Goal: Task Accomplishment & Management: Use online tool/utility

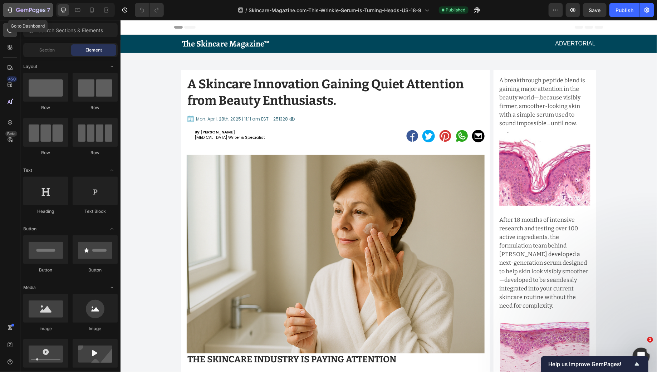
click at [14, 13] on div "7" at bounding box center [28, 10] width 44 height 9
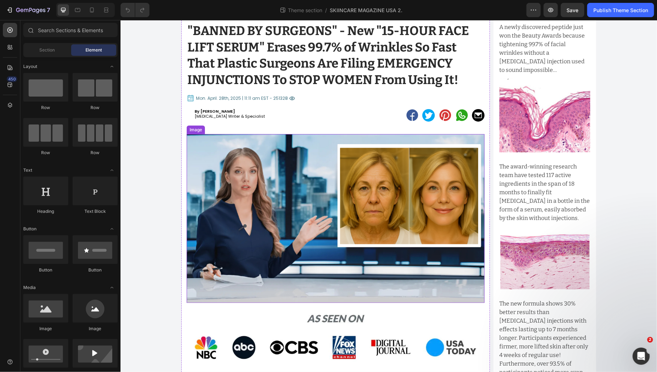
scroll to position [48, 0]
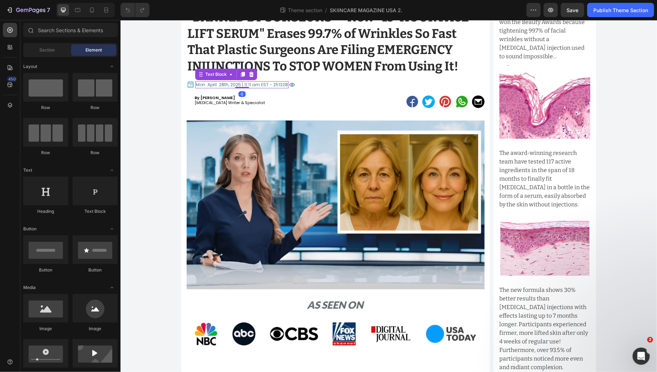
click at [218, 83] on p "Mon. April. 28th, 2025 | 11:11 am EST - 251328" at bounding box center [242, 85] width 92 height 6
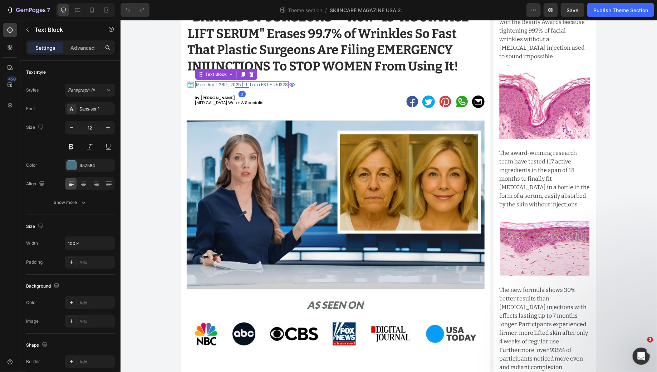
click at [218, 83] on p "Mon. April. 28th, 2025 | 11:11 am EST - 251328" at bounding box center [242, 85] width 92 height 6
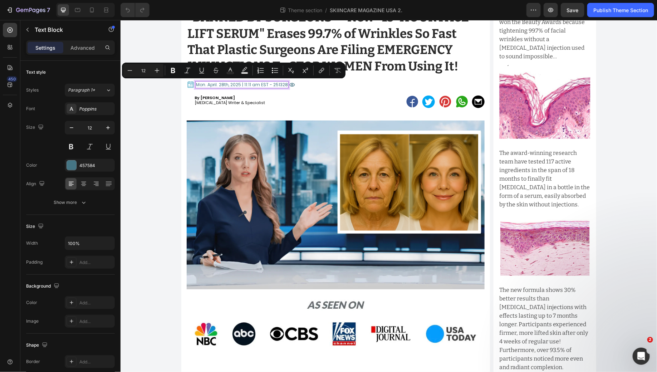
click at [213, 85] on p "Mon. April. 28th, 2025 | 11:11 am EST - 251328" at bounding box center [242, 85] width 92 height 6
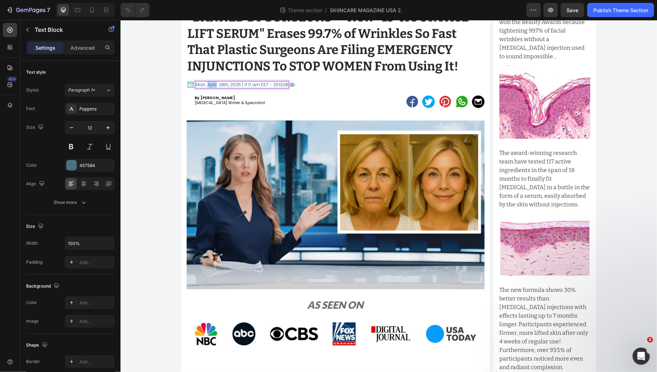
click at [213, 85] on p "Mon. April. 28th, 2025 | 11:11 am EST - 251328" at bounding box center [242, 85] width 92 height 6
click at [200, 83] on p "[DATE] 11:11 am EST - 251328" at bounding box center [225, 85] width 59 height 6
click at [212, 85] on p "[DATE] 11:11 am EST - 251328" at bounding box center [225, 85] width 59 height 6
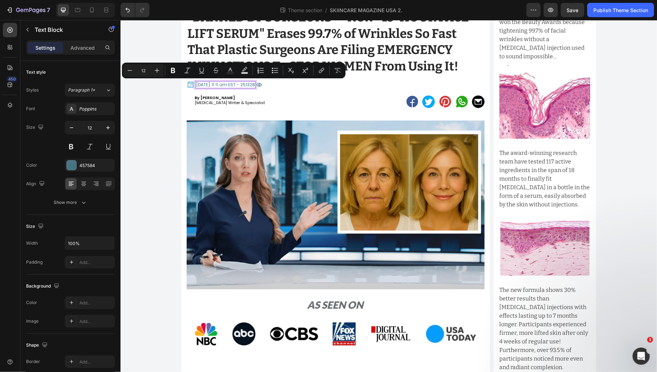
click at [221, 84] on p "[DATE] 11:11 am EST - 251328" at bounding box center [225, 85] width 59 height 6
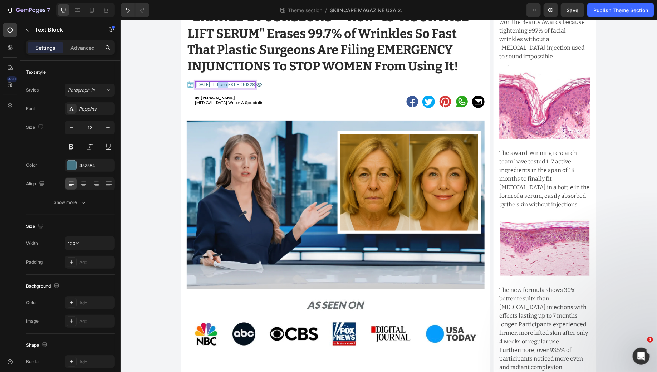
click at [221, 84] on p "[DATE] 11:11 am EST - 251328" at bounding box center [225, 85] width 59 height 6
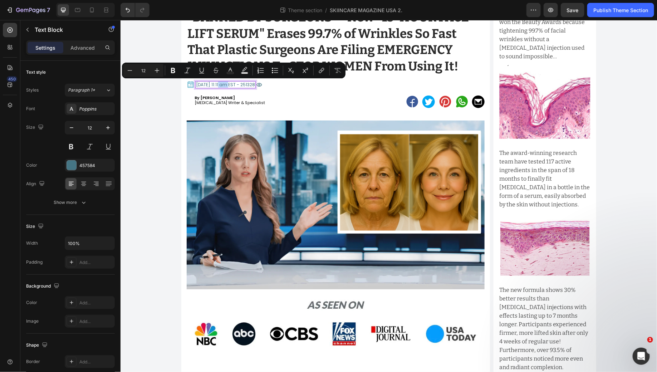
click at [221, 84] on p "[DATE] 11:11 am EST - 251328" at bounding box center [225, 85] width 59 height 6
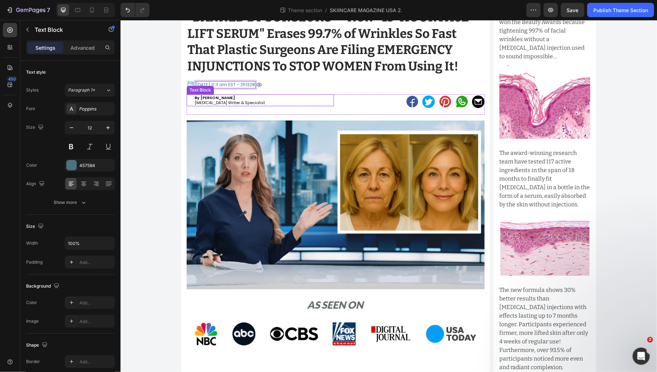
click at [258, 95] on p "By [PERSON_NAME]" at bounding box center [263, 97] width 139 height 5
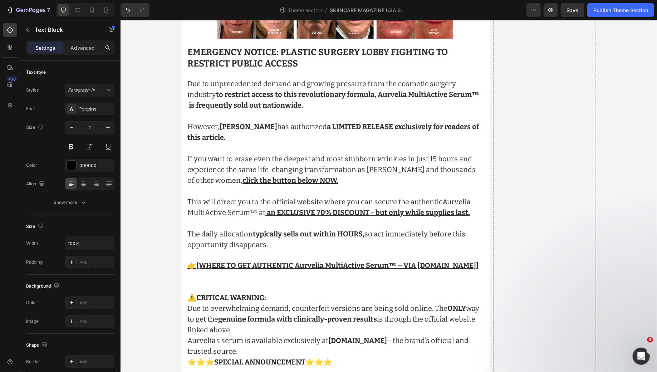
scroll to position [7865, 0]
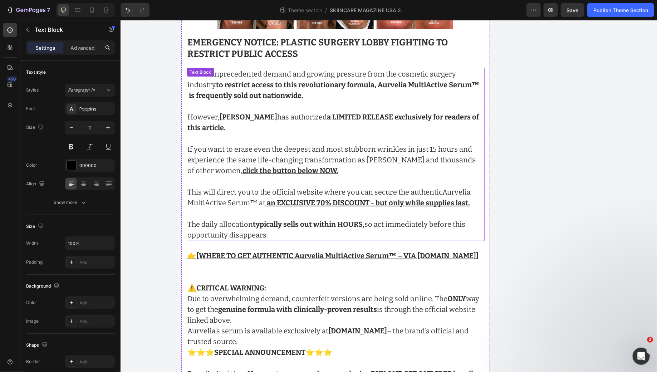
click at [276, 166] on u "click the button below NOW." at bounding box center [290, 170] width 96 height 9
click at [312, 118] on p "However, [PERSON_NAME] has authorized a LIMITED RELEASE exclusively for readers…" at bounding box center [335, 164] width 297 height 107
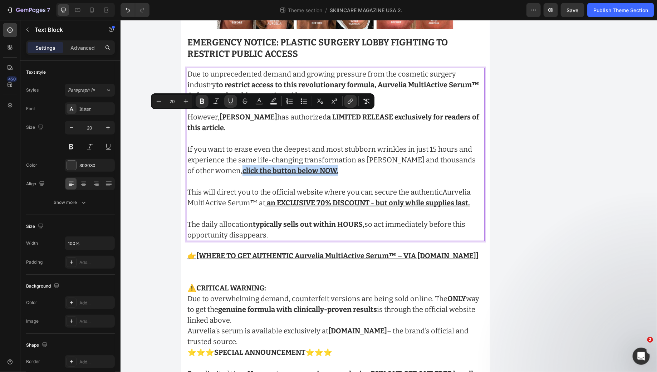
drag, startPoint x: 326, startPoint y: 116, endPoint x: 216, endPoint y: 117, distance: 110.2
click at [216, 117] on p "However, [PERSON_NAME] has authorized a LIMITED RELEASE exclusively for readers…" at bounding box center [335, 164] width 297 height 107
click at [353, 98] on icon "Editor contextual toolbar" at bounding box center [350, 101] width 7 height 7
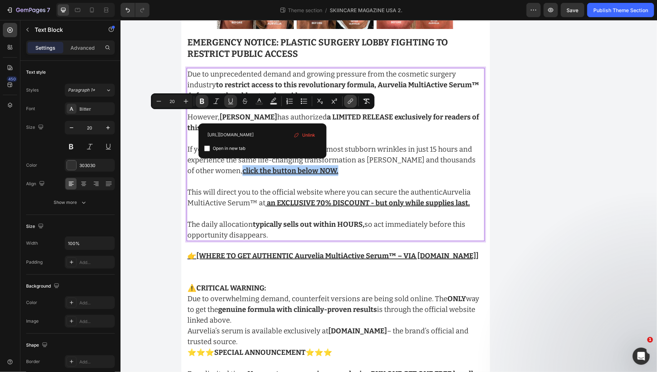
scroll to position [0, 92]
click at [234, 137] on input "[URL][DOMAIN_NAME]" at bounding box center [262, 134] width 117 height 11
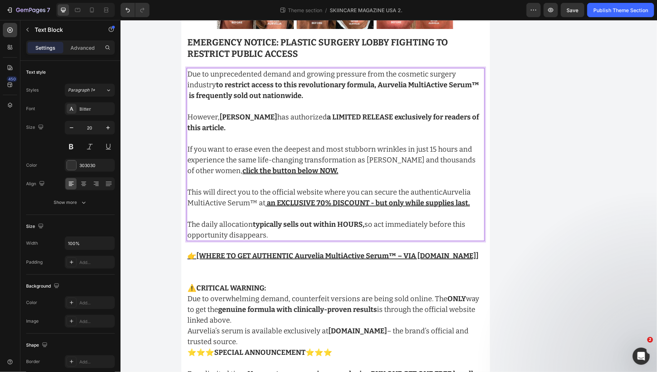
click at [359, 131] on p "However, [PERSON_NAME] has authorized a LIMITED RELEASE exclusively for readers…" at bounding box center [335, 164] width 297 height 107
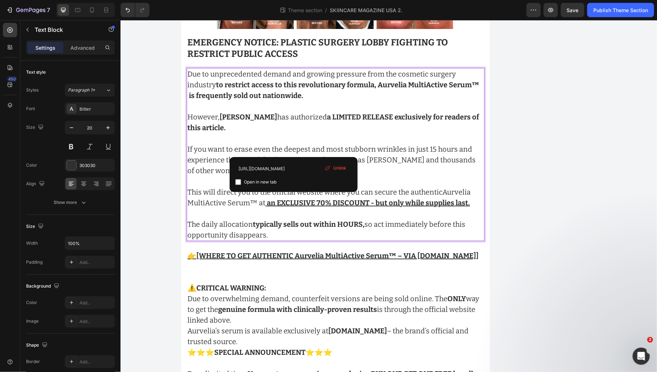
click at [295, 198] on u "an EXCLUSIVE 70% DISCOUNT - but only while supplies last." at bounding box center [367, 202] width 203 height 9
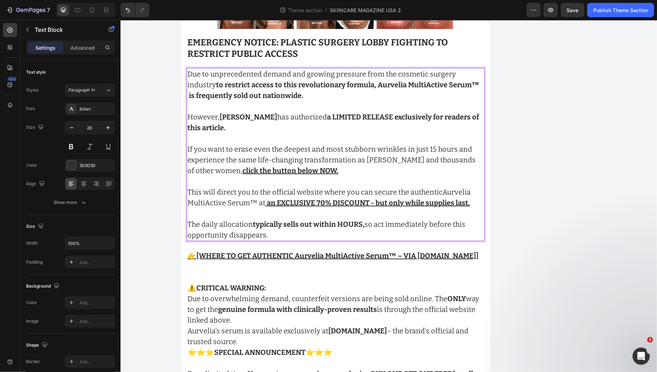
click at [354, 128] on p "However, [PERSON_NAME] has authorized a LIMITED RELEASE exclusively for readers…" at bounding box center [335, 164] width 297 height 107
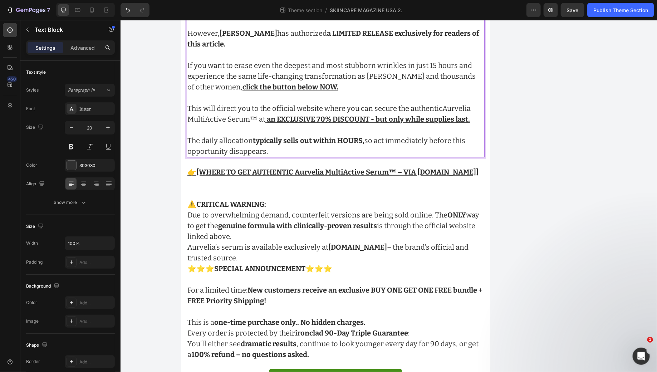
scroll to position [7978, 0]
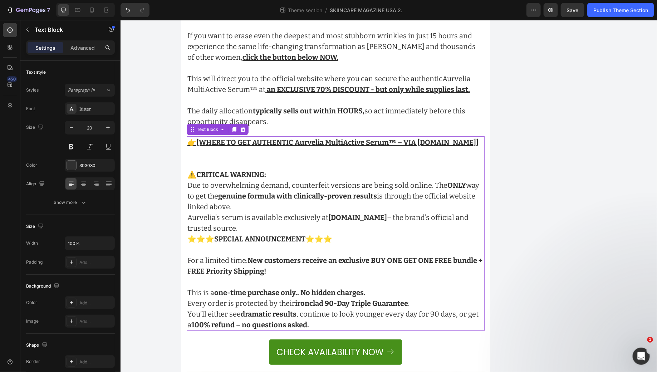
click at [300, 138] on u "[WHERE TO GET AUTHENTIC Aurvelia MultiActive Serum™ – VIA [DOMAIN_NAME]]" at bounding box center [337, 142] width 282 height 9
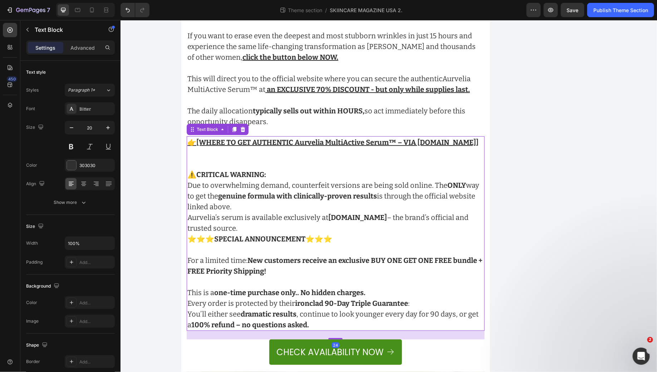
click at [300, 138] on u "[WHERE TO GET AUTHENTIC Aurvelia MultiActive Serum™ – VIA [DOMAIN_NAME]]" at bounding box center [337, 142] width 282 height 9
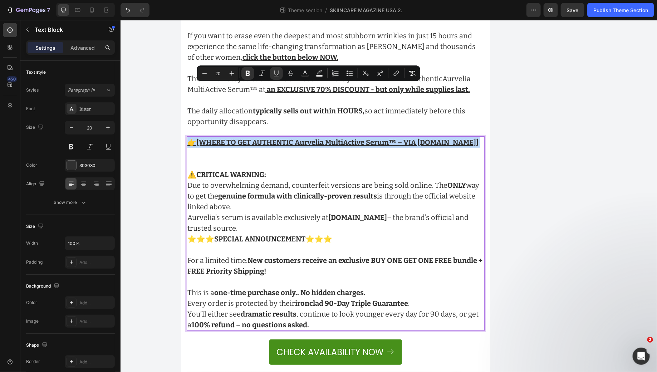
click at [300, 138] on u "[WHERE TO GET AUTHENTIC Aurvelia MultiActive Serum™ – VIA [DOMAIN_NAME]]" at bounding box center [337, 142] width 282 height 9
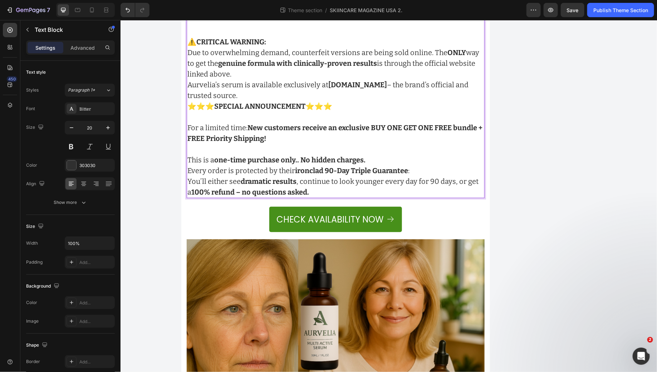
scroll to position [8111, 0]
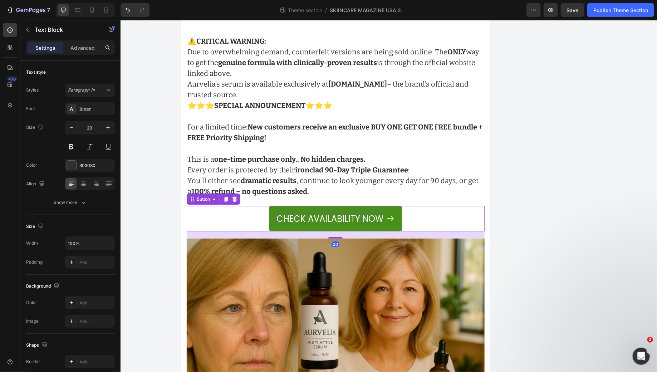
click at [310, 213] on p "Check Availability Now" at bounding box center [329, 218] width 107 height 11
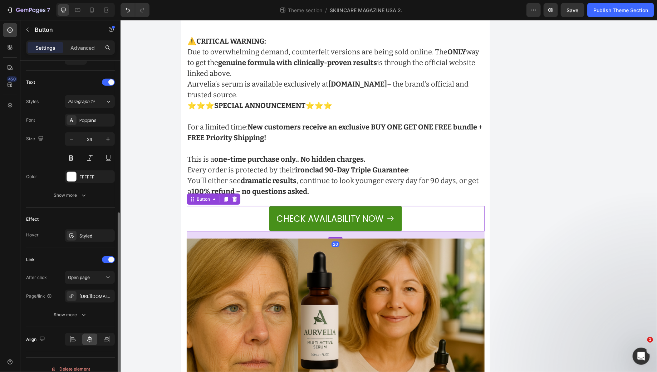
scroll to position [291, 0]
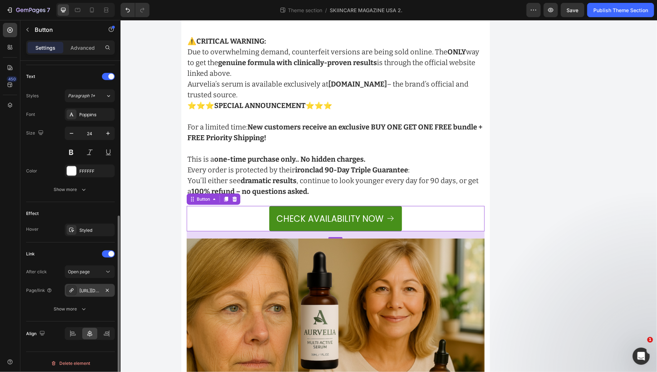
click at [92, 290] on div "[URL][DOMAIN_NAME]" at bounding box center [89, 291] width 21 height 6
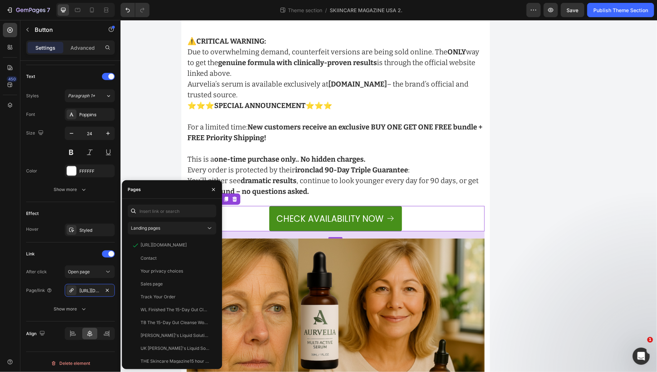
click at [234, 206] on div "Check Availability Now Button 20" at bounding box center [335, 218] width 298 height 25
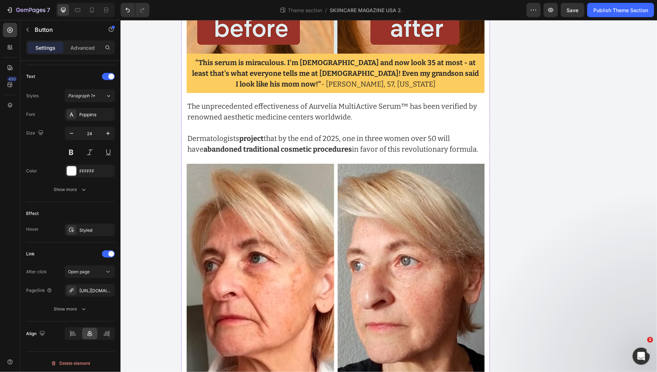
scroll to position [6839, 0]
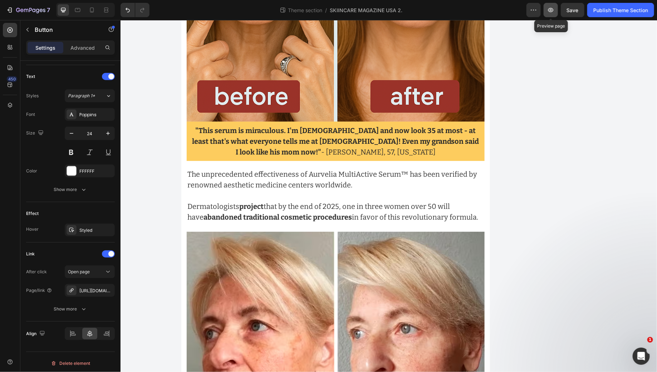
click at [550, 11] on icon "button" at bounding box center [550, 10] width 5 height 4
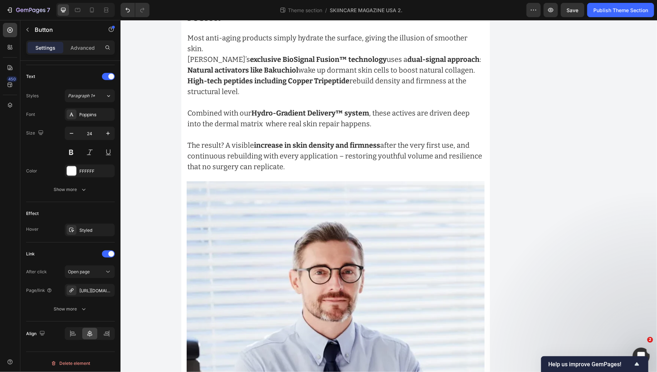
scroll to position [4923, 0]
click at [302, 263] on img at bounding box center [335, 298] width 298 height 237
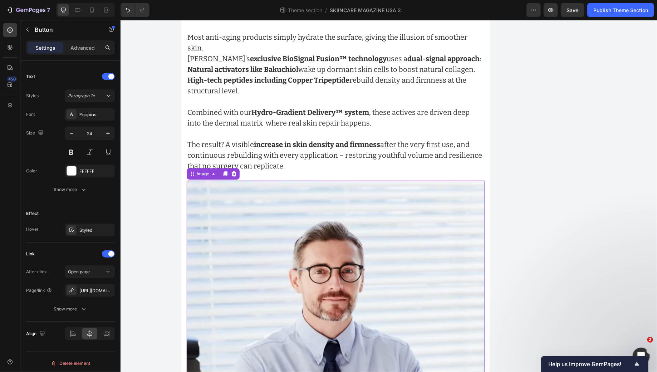
scroll to position [0, 0]
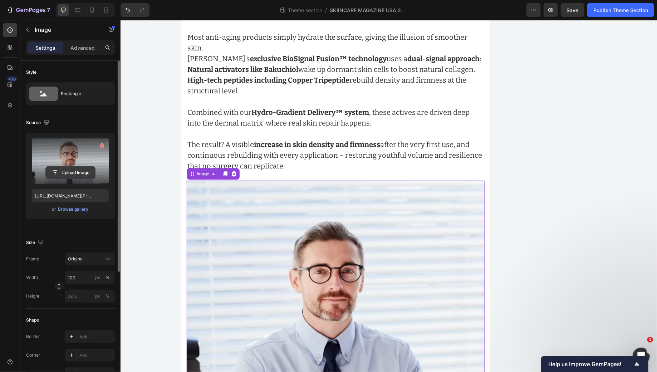
click at [67, 174] on input "file" at bounding box center [70, 173] width 49 height 12
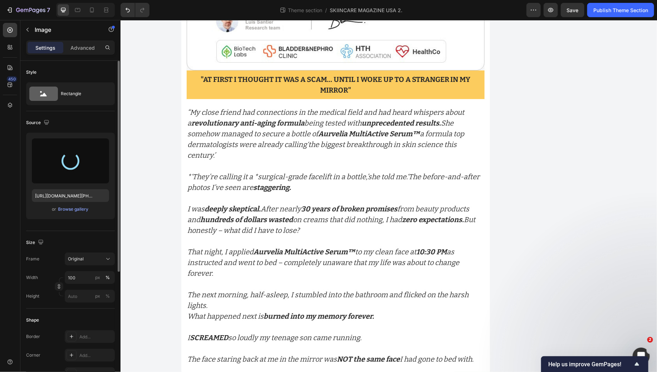
scroll to position [2060, 0]
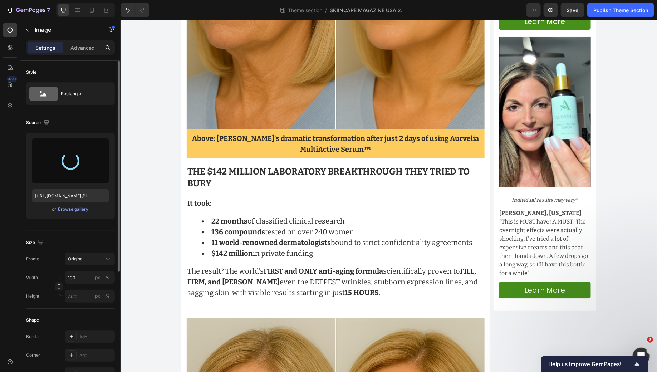
type input "[URL][DOMAIN_NAME]"
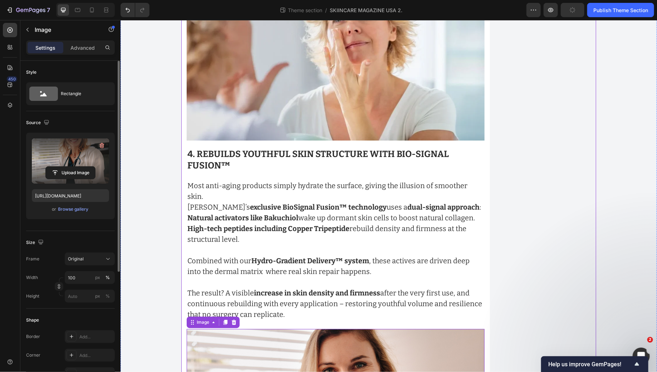
scroll to position [4770, 0]
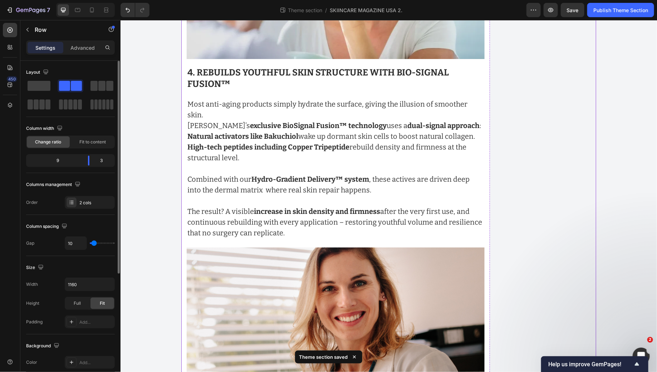
scroll to position [5094, 0]
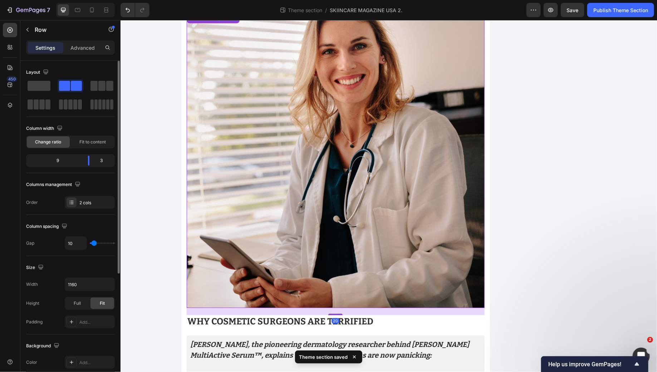
click at [387, 152] on img at bounding box center [335, 159] width 298 height 298
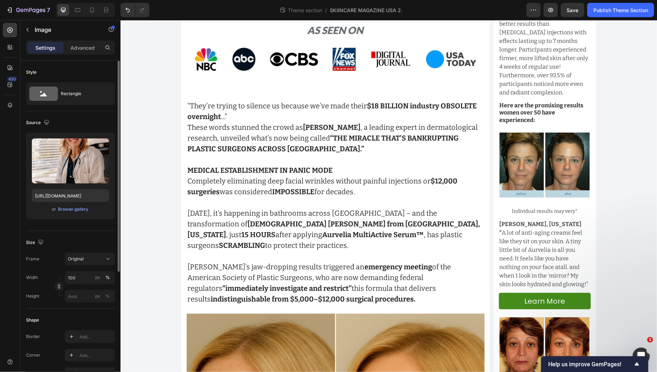
scroll to position [324, 0]
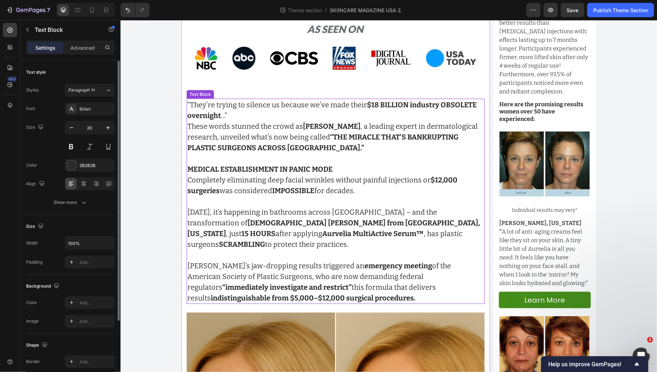
click at [333, 138] on strong "“THE MIRACLE THAT’S BANKRUPTING PLASTIC SURGEONS ACROSS [GEOGRAPHIC_DATA].”" at bounding box center [322, 141] width 271 height 19
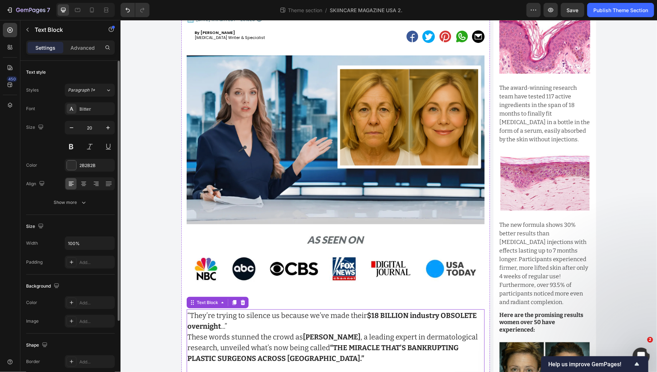
scroll to position [0, 0]
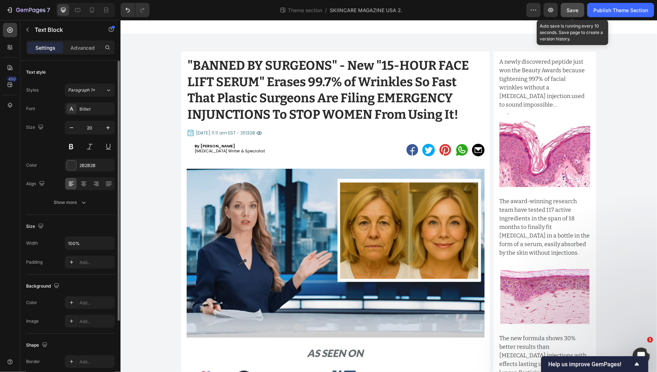
click at [576, 12] on span "Save" at bounding box center [573, 10] width 12 height 6
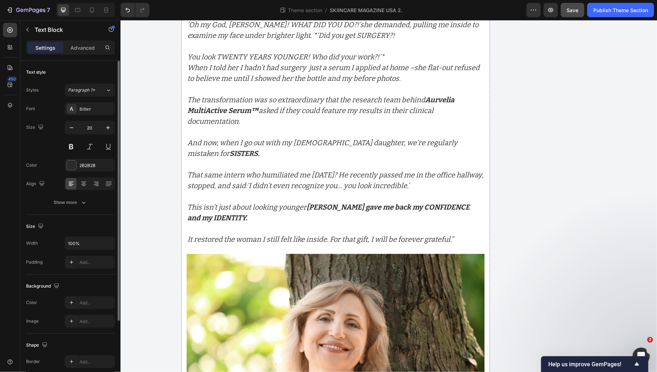
scroll to position [3393, 0]
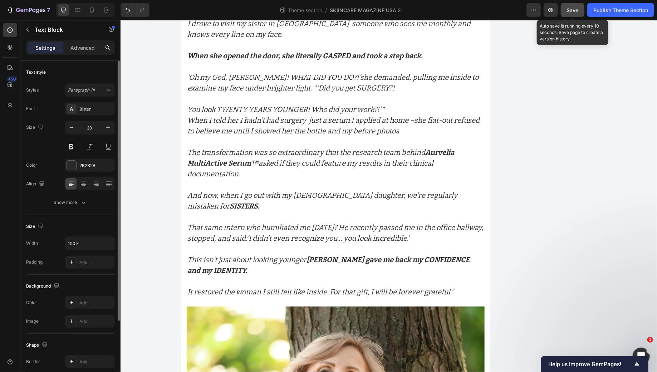
click at [577, 13] on span "Save" at bounding box center [573, 10] width 12 height 6
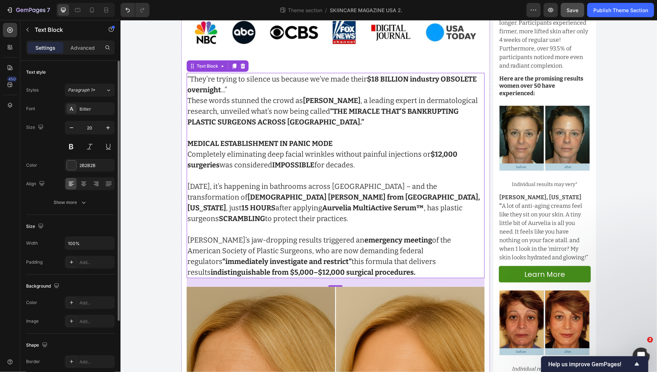
scroll to position [0, 0]
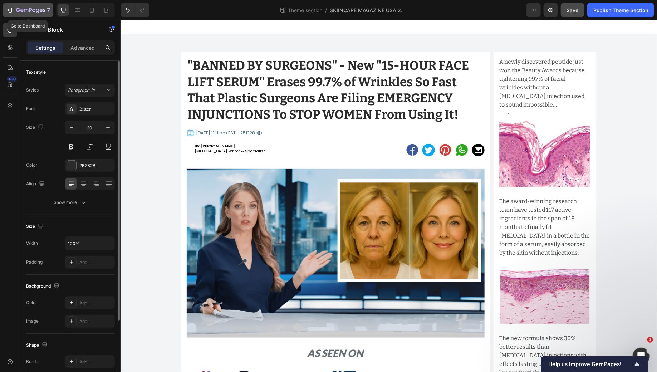
click at [6, 9] on icon "button" at bounding box center [9, 9] width 7 height 7
